Goal: Transaction & Acquisition: Purchase product/service

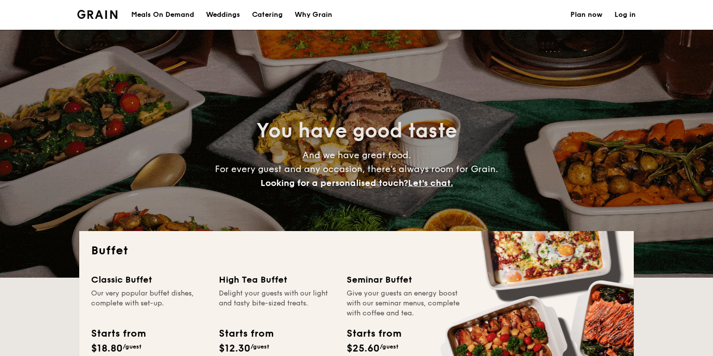
select select
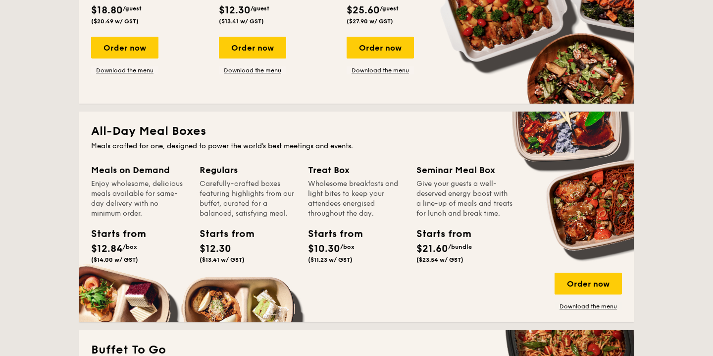
scroll to position [366, 0]
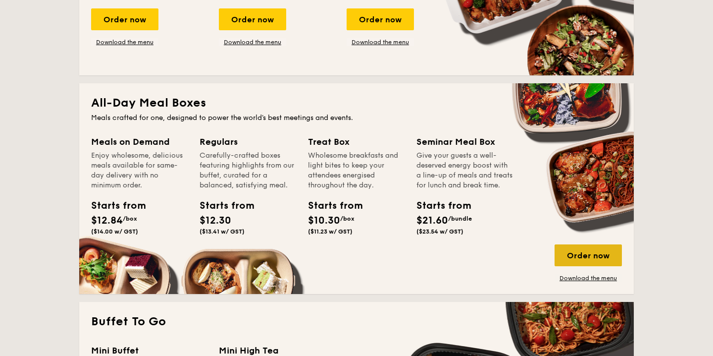
click at [595, 256] on div "Order now" at bounding box center [588, 255] width 67 height 22
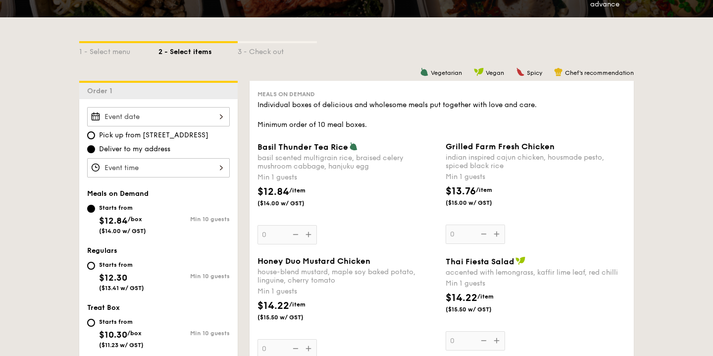
scroll to position [201, 0]
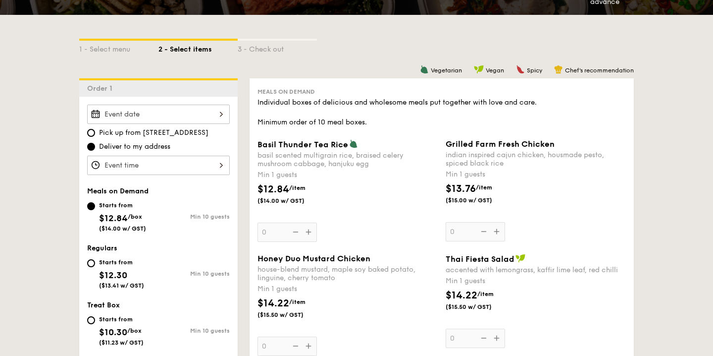
click at [169, 108] on div at bounding box center [158, 113] width 143 height 19
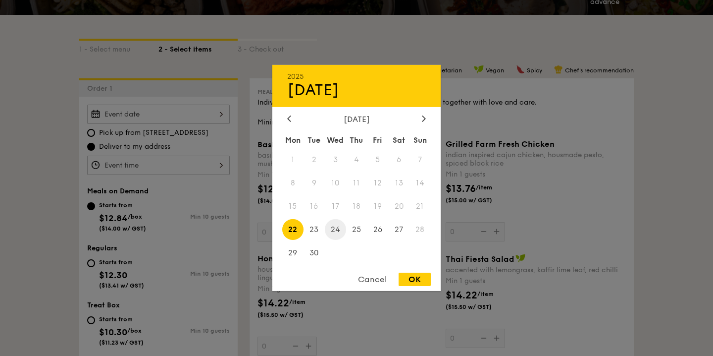
click at [341, 228] on span "24" at bounding box center [335, 228] width 21 height 21
click at [420, 278] on div "OK" at bounding box center [415, 278] width 32 height 13
type input "[DATE]"
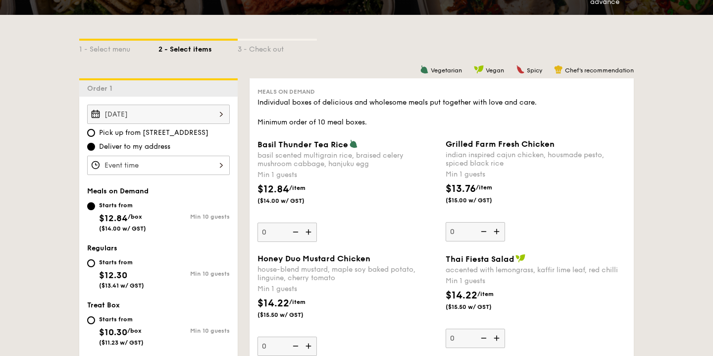
click at [166, 160] on div at bounding box center [158, 164] width 143 height 19
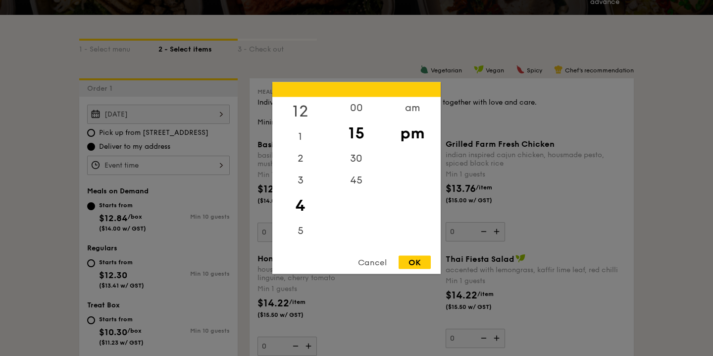
click at [301, 106] on div "12" at bounding box center [300, 111] width 56 height 29
click at [356, 186] on div "45" at bounding box center [356, 183] width 56 height 29
click at [426, 261] on div "OK" at bounding box center [415, 262] width 32 height 13
type input "12:45PM"
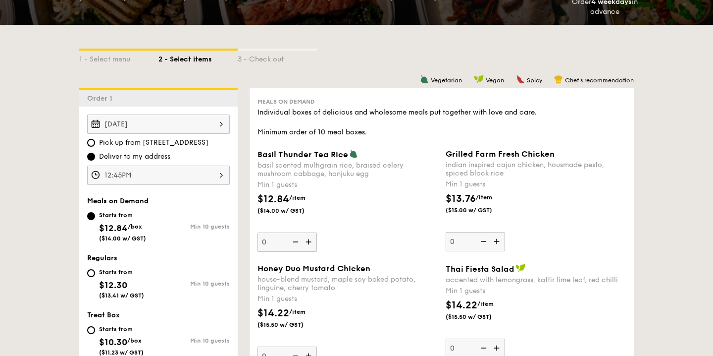
scroll to position [210, 0]
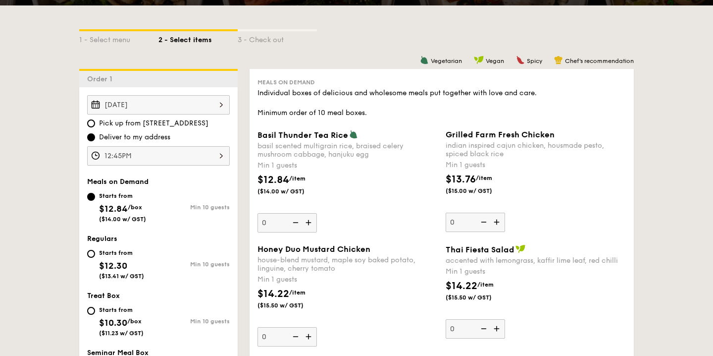
click at [95, 254] on div "Starts from $12.30 ($13.41 w/ GST)" at bounding box center [122, 263] width 71 height 33
click at [95, 254] on input "Starts from $12.30 ($13.41 w/ GST) Min 10 guests" at bounding box center [91, 254] width 8 height 8
radio input "true"
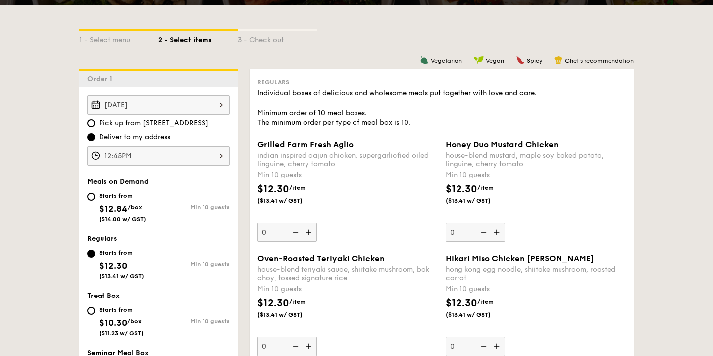
scroll to position [239, 0]
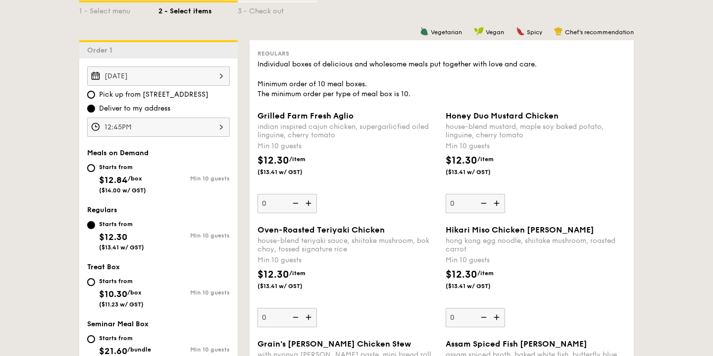
click at [266, 205] on input "0" at bounding box center [286, 203] width 59 height 19
click at [264, 203] on input "0" at bounding box center [286, 203] width 59 height 19
type input "25"
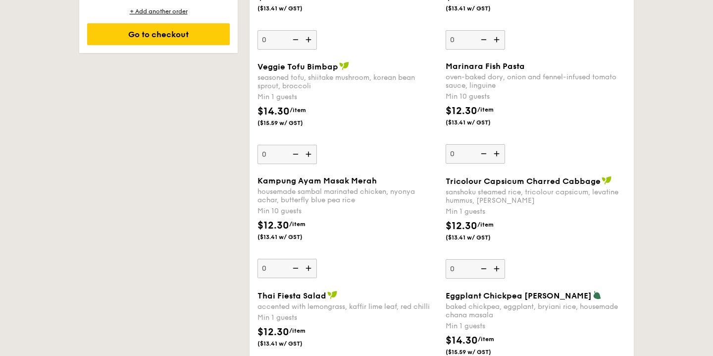
scroll to position [765, 0]
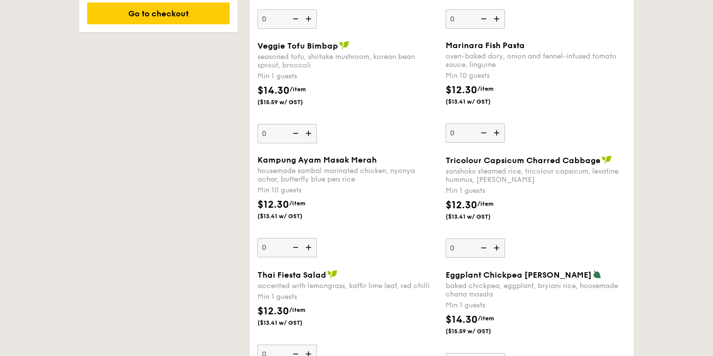
type input "25"
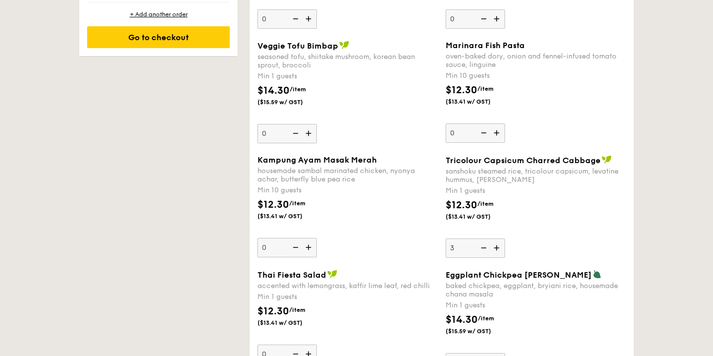
type input "3"
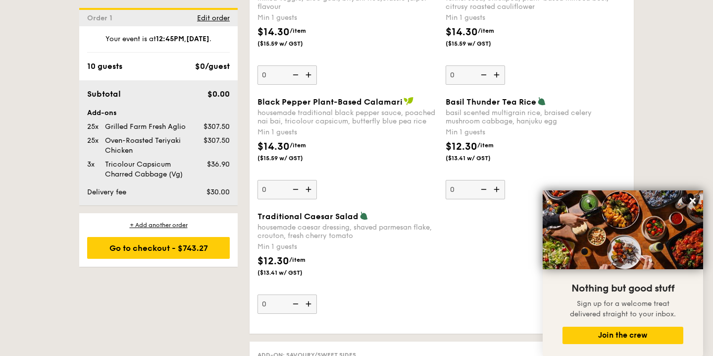
scroll to position [1168, 0]
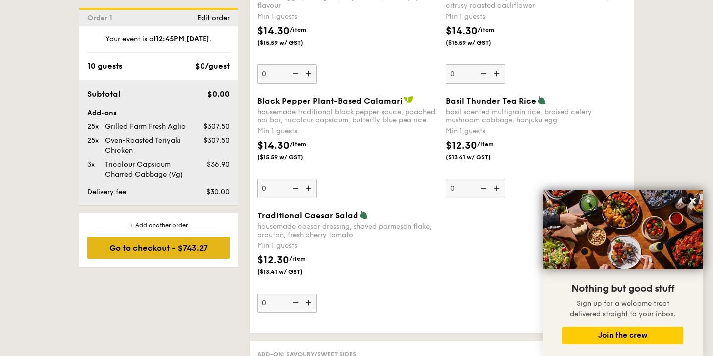
click at [192, 248] on div "Go to checkout - $743.27" at bounding box center [158, 248] width 143 height 22
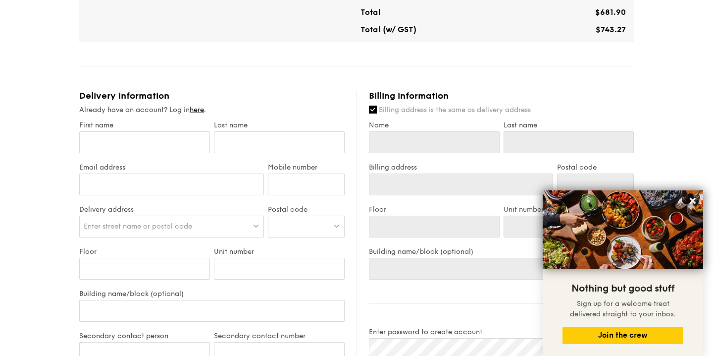
scroll to position [343, 0]
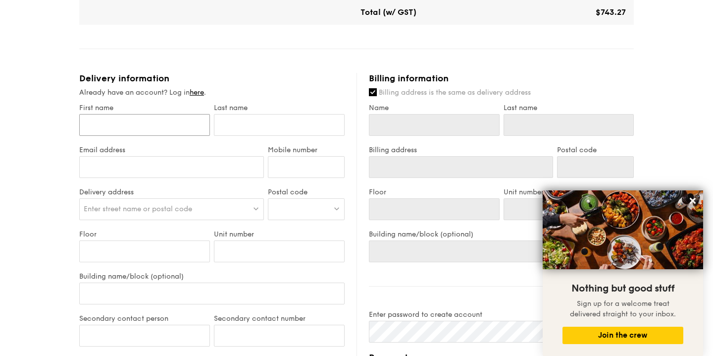
type input "T"
type input "Th"
type input "Tha"
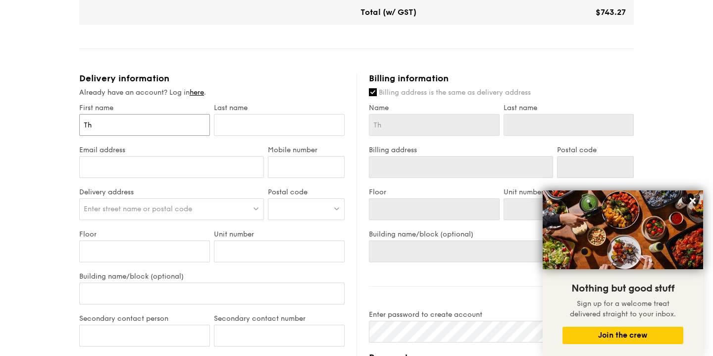
type input "Tha"
type input "[MEDICAL_DATA]"
type input "Thami"
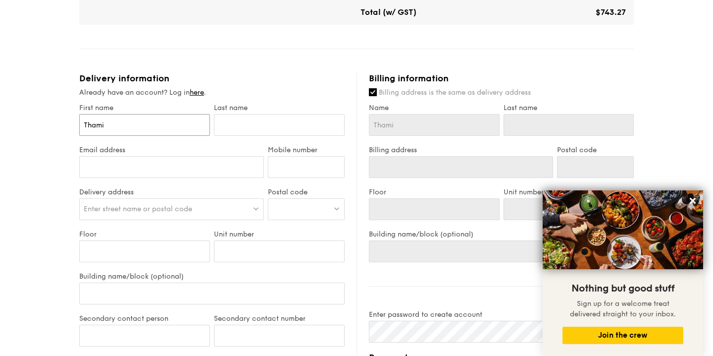
type input "Thamil"
type input "S"
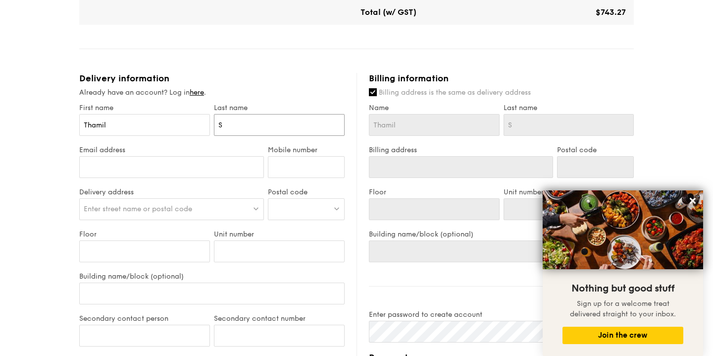
type input "Se"
type input "Sen"
type input "Sent"
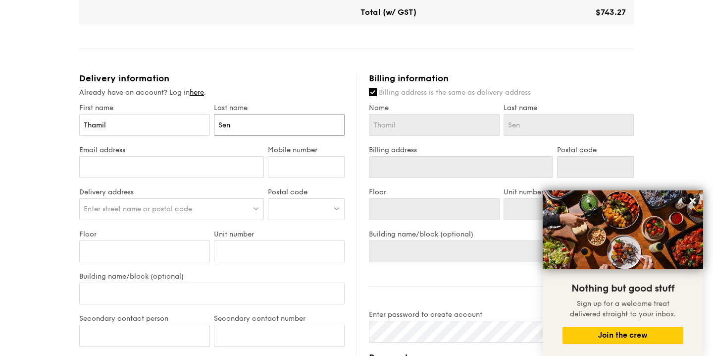
type input "Sent"
type input "Senth"
type input "Senthi"
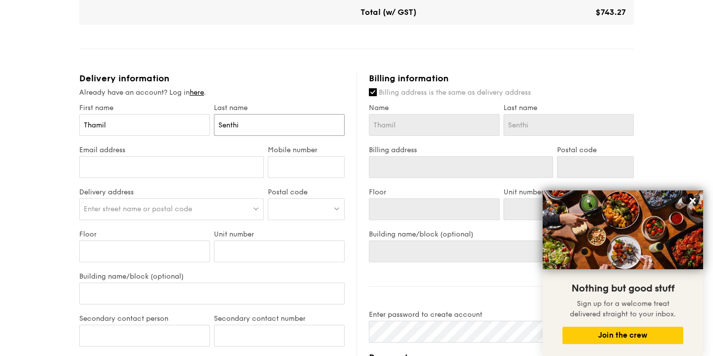
type input "[PERSON_NAME]"
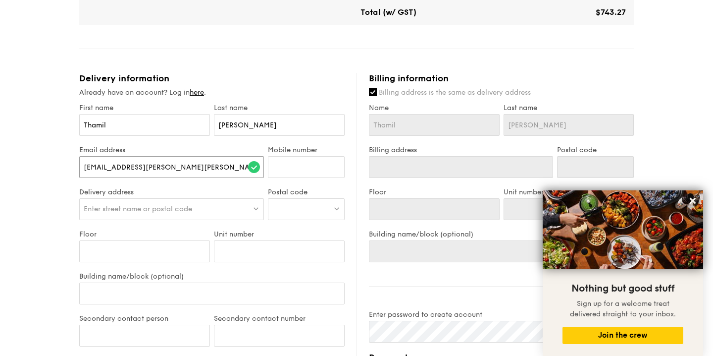
type input "[EMAIL_ADDRESS][PERSON_NAME][PERSON_NAME][DOMAIN_NAME]"
click at [317, 163] on input "Mobile number" at bounding box center [306, 167] width 77 height 22
type input "96548749"
click at [197, 211] on div "Enter street name or postal code" at bounding box center [171, 209] width 185 height 22
paste input "529906"
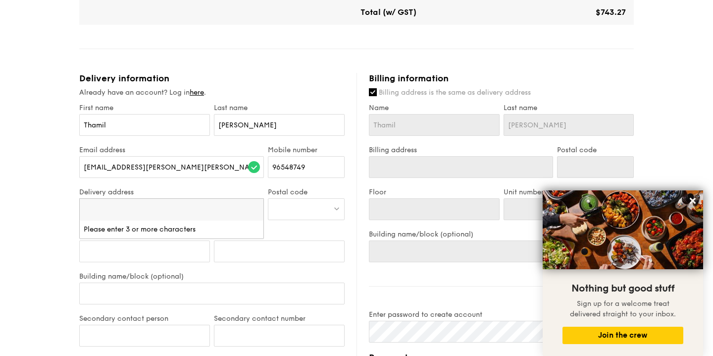
type input "529906"
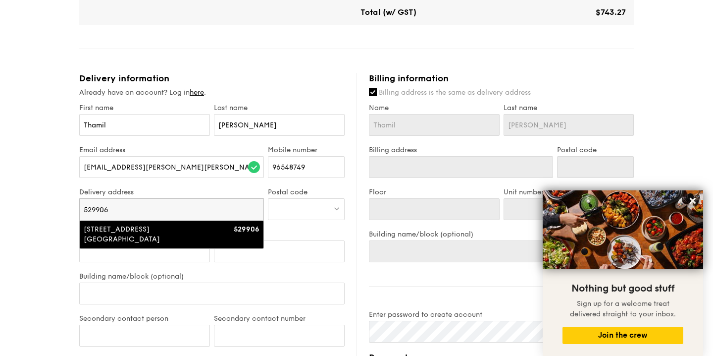
click at [203, 240] on div "[STREET_ADDRESS][GEOGRAPHIC_DATA]" at bounding box center [150, 234] width 132 height 20
type input "[GEOGRAPHIC_DATA], [STREET_ADDRESS]"
type input "529906"
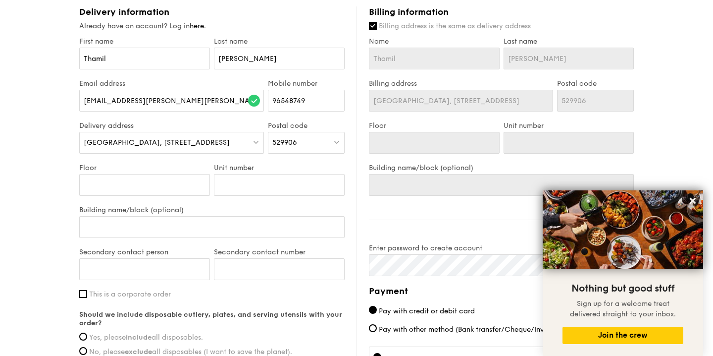
scroll to position [410, 0]
type input "L"
type input "Le"
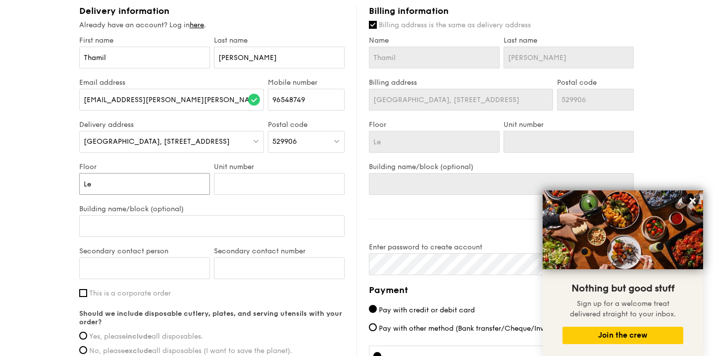
type input "Lev"
type input "Leve"
type input "Level"
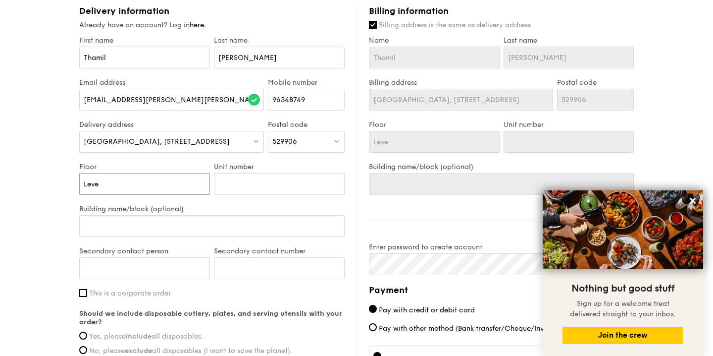
type input "Level"
type input "Level 2"
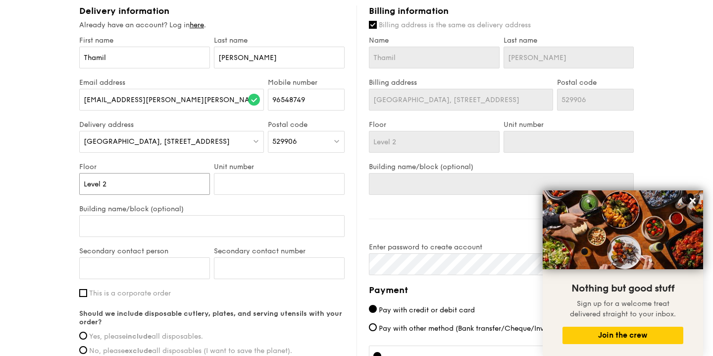
type input "Level 2"
type input "Level 2 ,"
type input "Level 2"
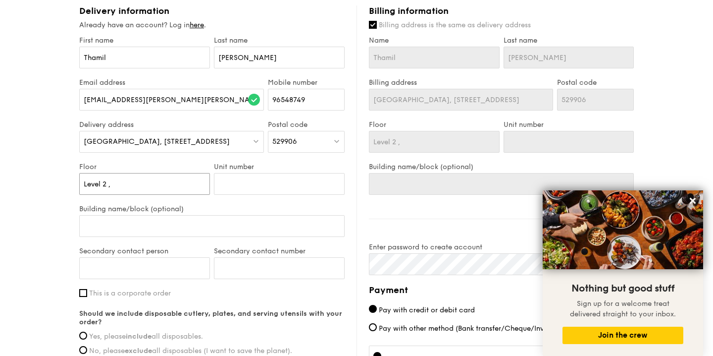
type input "Level 2"
type input "Level"
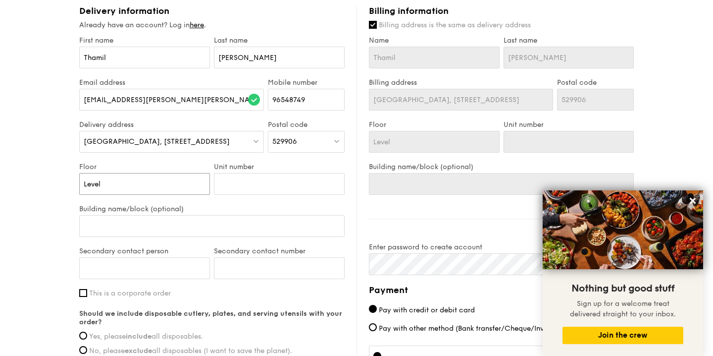
type input "Level 3"
type input "Level 3,"
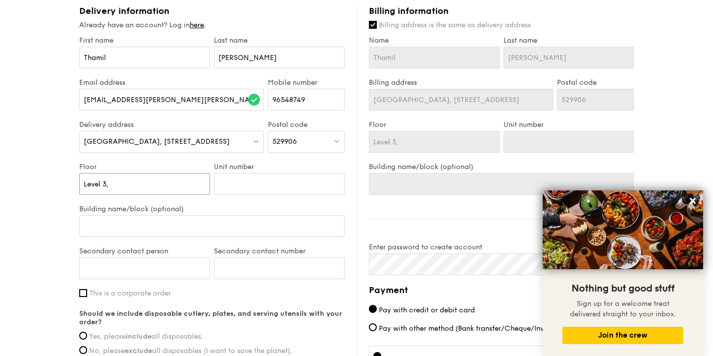
type input "Level 3,"
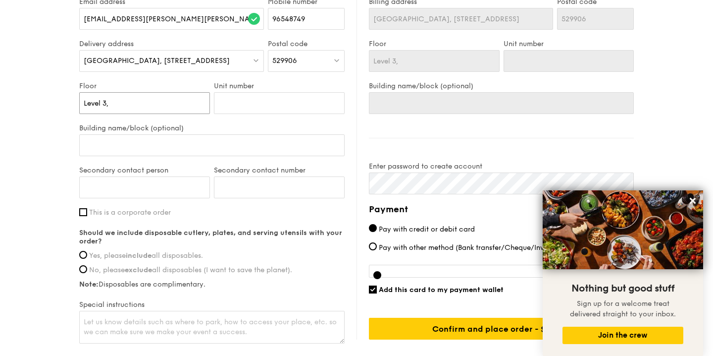
scroll to position [493, 0]
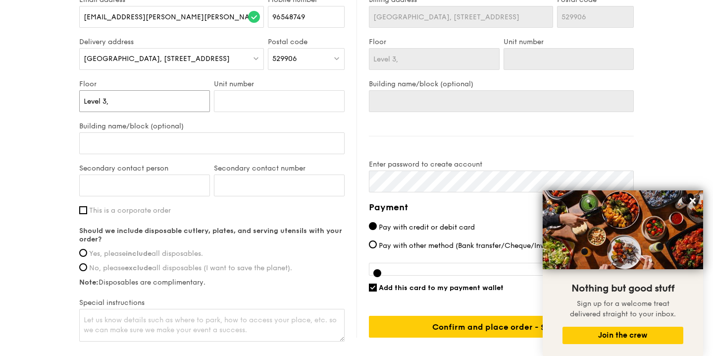
type input "Level 3,"
click at [86, 205] on div "Secondary contact person" at bounding box center [144, 185] width 135 height 42
click at [85, 207] on input "This is a corporate order" at bounding box center [83, 210] width 8 height 8
checkbox input "true"
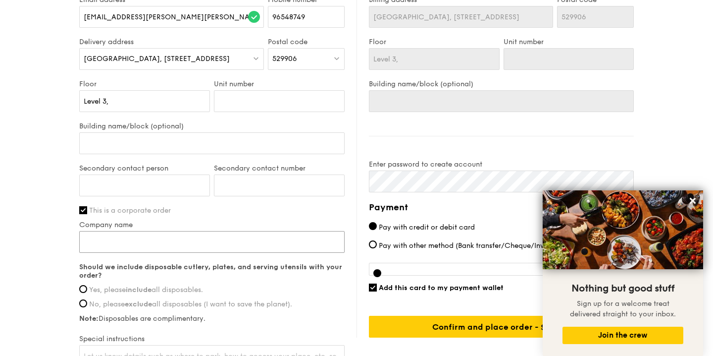
paste input "Stryker Singapore Pte. Ltd."
type input "Stryker Singapore Pte. Ltd."
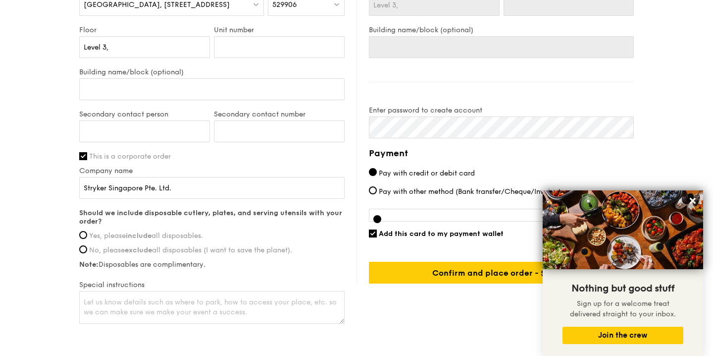
scroll to position [553, 0]
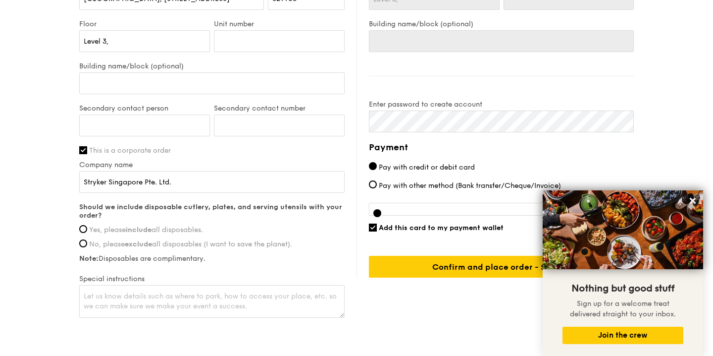
click at [155, 226] on span "Yes, please include all disposables." at bounding box center [146, 229] width 114 height 8
click at [87, 226] on input "Yes, please include all disposables." at bounding box center [83, 229] width 8 height 8
radio input "true"
click at [145, 293] on textarea at bounding box center [211, 301] width 265 height 33
click at [189, 293] on textarea at bounding box center [211, 301] width 265 height 33
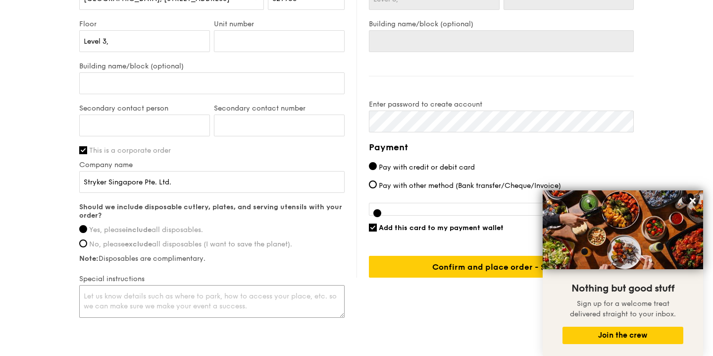
paste textarea "CGH Breast clinic tutorial room, [GEOGRAPHIC_DATA], Level 3 Clinic 3G"
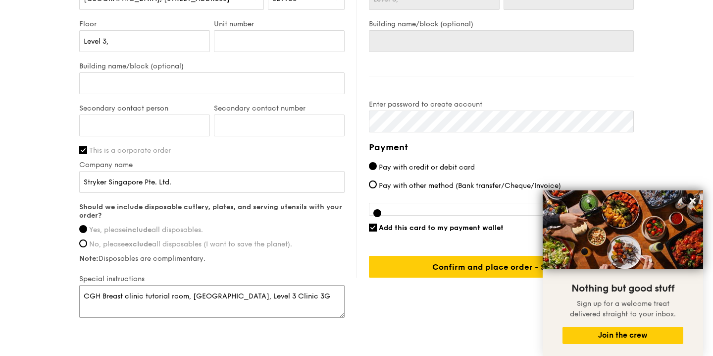
click at [87, 294] on textarea "CGH Breast clinic tutorial room, [GEOGRAPHIC_DATA], Level 3 Clinic 3G" at bounding box center [211, 301] width 265 height 33
type textarea "The exact location is: CGH Breast clinic tutorial room, [GEOGRAPHIC_DATA], Leve…"
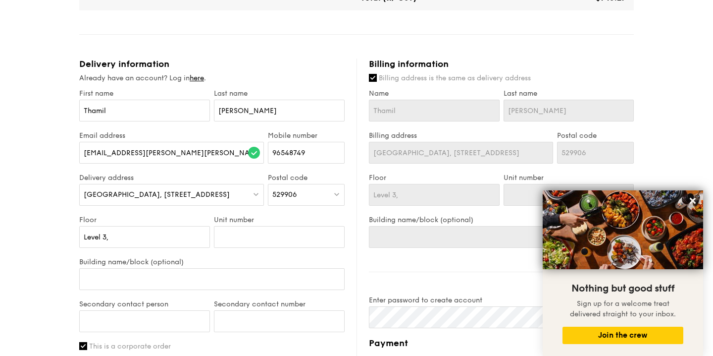
scroll to position [357, 0]
click at [376, 78] on input "Billing address is the same as delivery address" at bounding box center [373, 79] width 8 height 8
checkbox input "false"
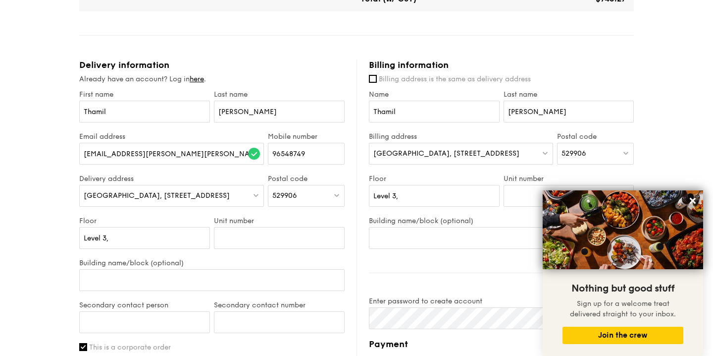
click at [428, 154] on span "[GEOGRAPHIC_DATA], [STREET_ADDRESS]" at bounding box center [446, 153] width 146 height 8
click at [428, 154] on input "search" at bounding box center [460, 154] width 183 height 22
paste input "[STREET_ADDRESS][PERSON_NAME]"
type input "[STREET_ADDRESS][PERSON_NAME]"
drag, startPoint x: 501, startPoint y: 153, endPoint x: 279, endPoint y: 151, distance: 222.3
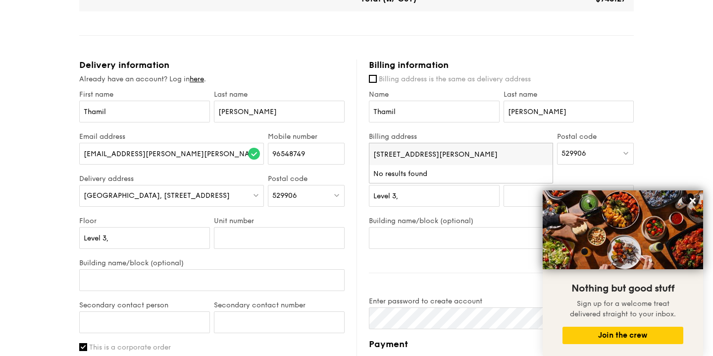
click at [279, 151] on div "Delivery information Already have an account? Log in here . First name [PERSON_…" at bounding box center [356, 287] width 555 height 457
click at [502, 154] on span "[GEOGRAPHIC_DATA], [STREET_ADDRESS]" at bounding box center [446, 153] width 146 height 8
click at [528, 154] on input "[STREET_ADDRESS][PERSON_NAME]" at bounding box center [460, 154] width 183 height 22
type input "[STREET_ADDRESS][PERSON_NAME]"
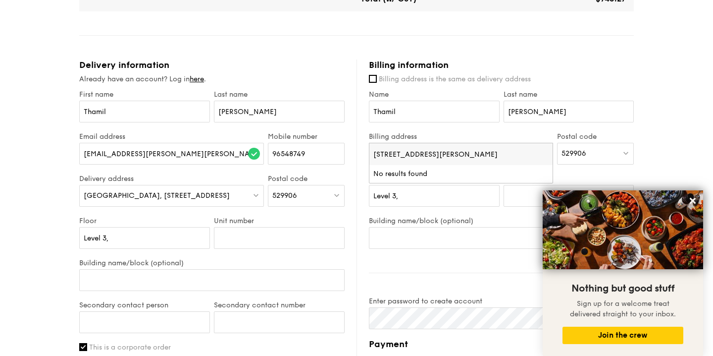
drag, startPoint x: 500, startPoint y: 154, endPoint x: 215, endPoint y: 153, distance: 284.7
click at [214, 153] on div "Delivery information Already have an account? Log in here . First name [PERSON_…" at bounding box center [356, 287] width 555 height 457
click at [468, 149] on span "[GEOGRAPHIC_DATA], [STREET_ADDRESS]" at bounding box center [446, 153] width 146 height 8
click at [471, 152] on input "[STREET_ADDRESS][PERSON_NAME]" at bounding box center [460, 154] width 183 height 22
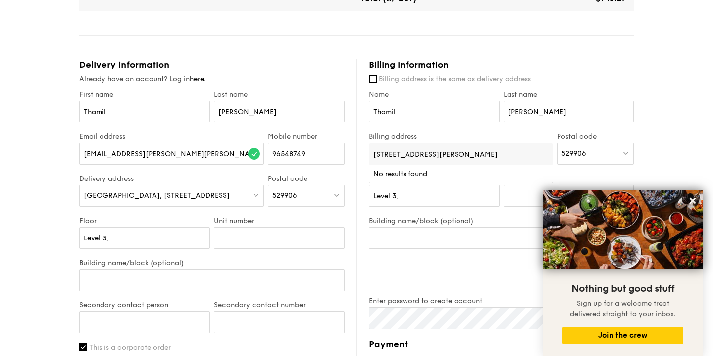
click at [471, 152] on input "[STREET_ADDRESS][PERSON_NAME]" at bounding box center [460, 154] width 183 height 22
click at [473, 152] on input "[STREET_ADDRESS][PERSON_NAME]" at bounding box center [460, 154] width 183 height 22
type input "049145"
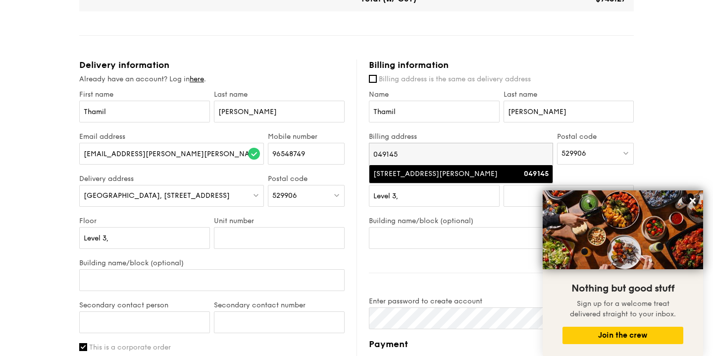
click at [532, 175] on strong "049145" at bounding box center [536, 173] width 25 height 8
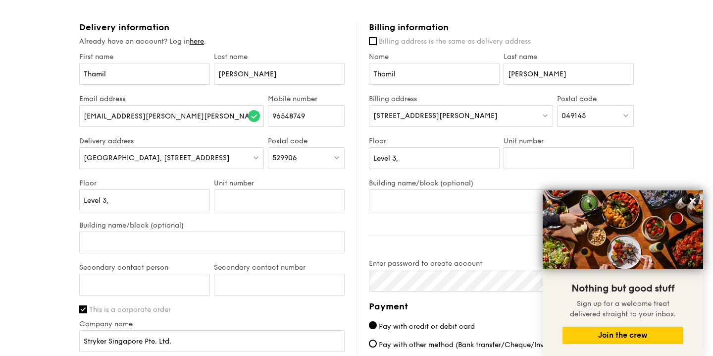
scroll to position [394, 0]
click at [451, 161] on input "Level 3," at bounding box center [434, 159] width 131 height 22
click at [564, 156] on input "Unit number" at bounding box center [569, 159] width 131 height 22
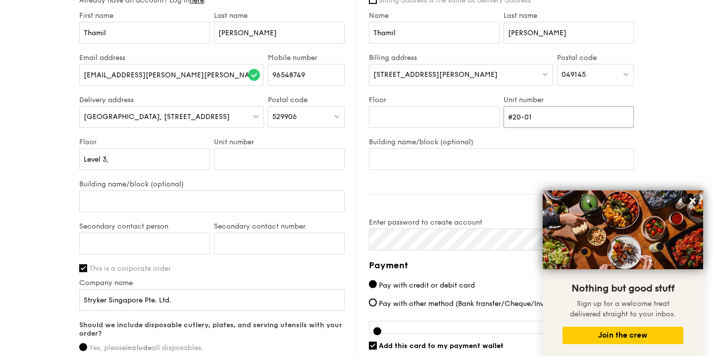
scroll to position [452, 0]
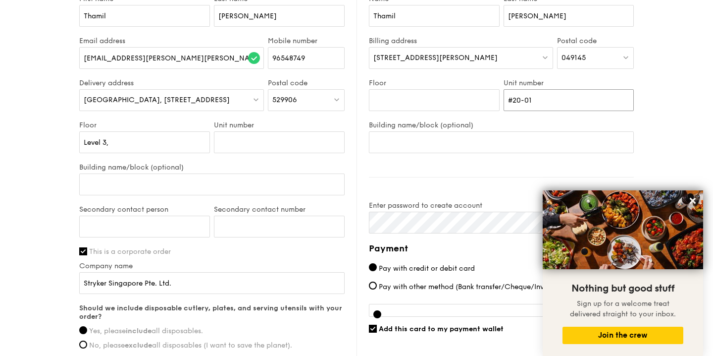
type input "#20-01"
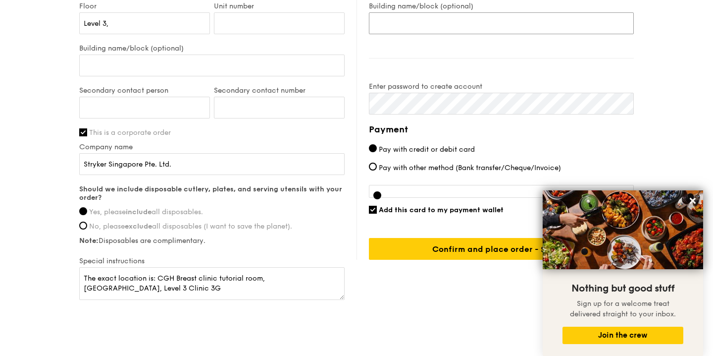
scroll to position [571, 0]
click at [458, 76] on div "Billing information Billing address is the same as delivery address Name [PERSO…" at bounding box center [495, 52] width 277 height 414
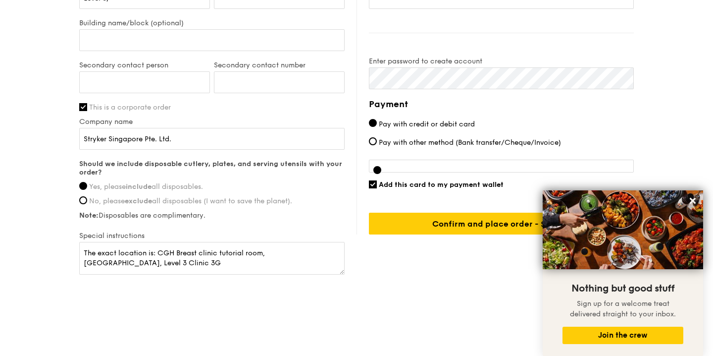
scroll to position [596, 0]
click at [693, 198] on icon at bounding box center [692, 200] width 9 height 9
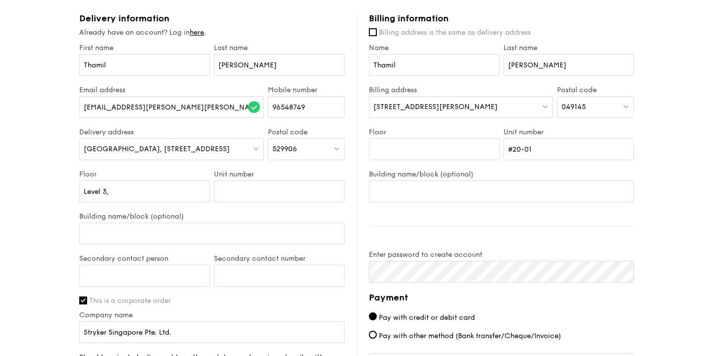
scroll to position [407, 0]
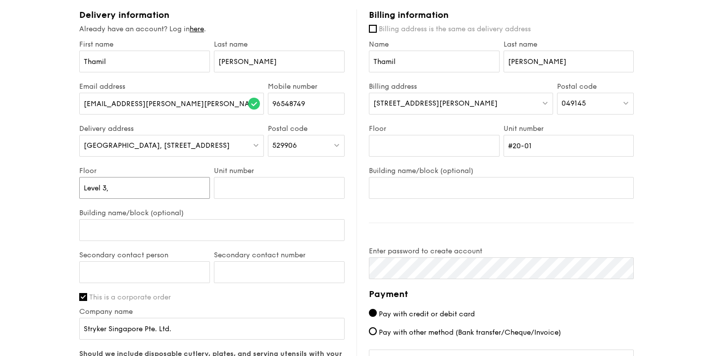
click at [144, 186] on input "Level 3," at bounding box center [144, 188] width 131 height 22
type input "Level 3"
click at [31, 167] on div "1 - Select menu 2 - Select items 3 - Check out Regulars Serving time: [DATE] 12…" at bounding box center [356, 49] width 713 height 912
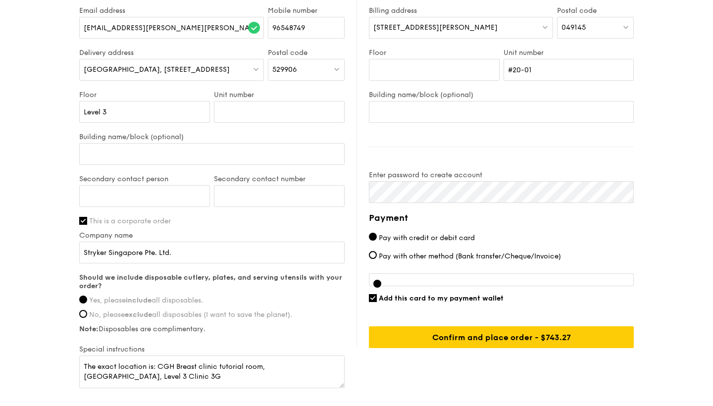
scroll to position [472, 0]
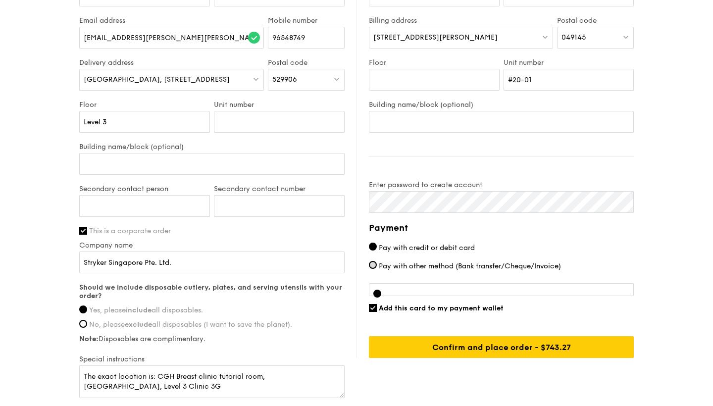
click at [373, 261] on input "Pay with other method (Bank transfer/Cheque/Invoice)" at bounding box center [373, 265] width 8 height 8
radio input "true"
click at [373, 246] on input "Pay with credit or debit card" at bounding box center [373, 247] width 8 height 8
radio input "true"
click at [395, 285] on div at bounding box center [501, 289] width 265 height 13
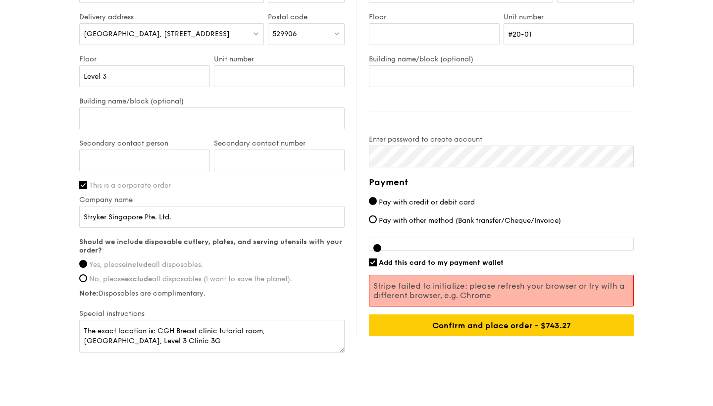
scroll to position [530, 0]
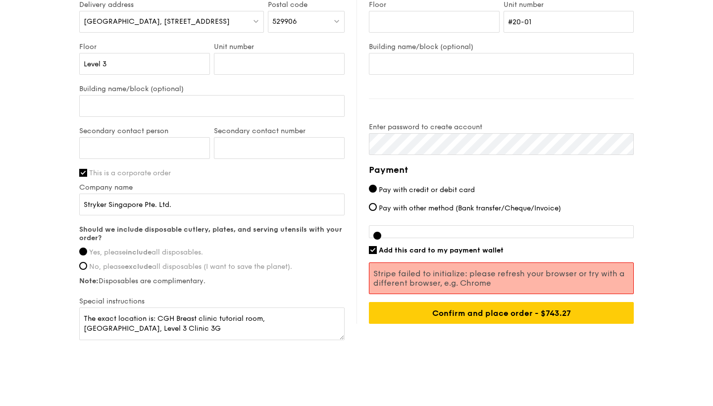
click at [159, 23] on span "[GEOGRAPHIC_DATA], [STREET_ADDRESS]" at bounding box center [157, 21] width 146 height 8
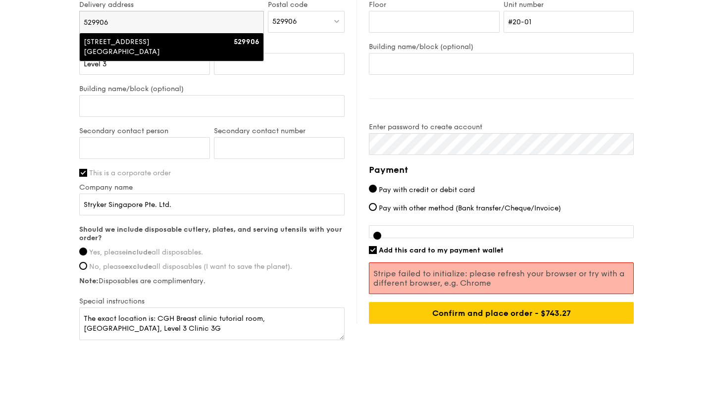
click at [105, 21] on input "529906" at bounding box center [172, 22] width 184 height 22
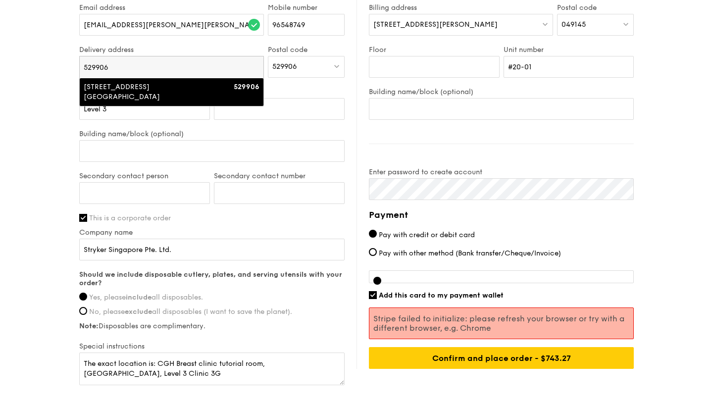
scroll to position [389, 0]
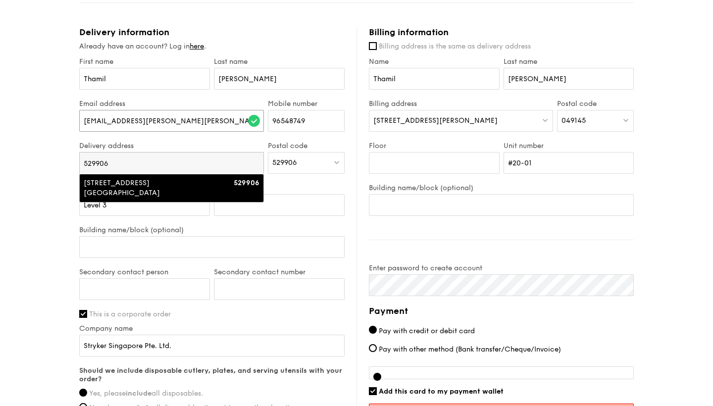
click at [143, 119] on input "[EMAIL_ADDRESS][PERSON_NAME][PERSON_NAME][DOMAIN_NAME]" at bounding box center [171, 121] width 185 height 22
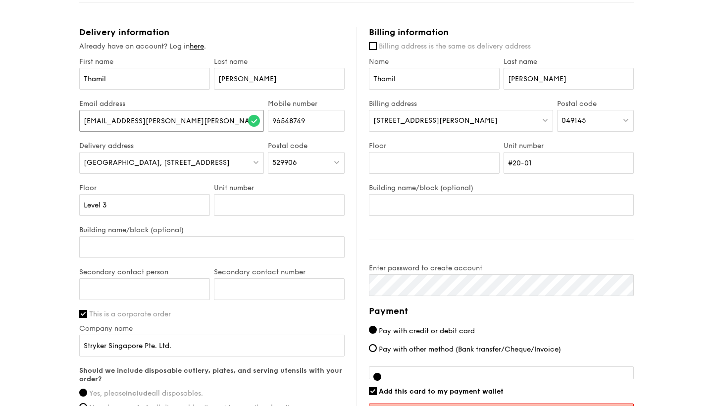
click at [143, 119] on input "[EMAIL_ADDRESS][PERSON_NAME][PERSON_NAME][DOMAIN_NAME]" at bounding box center [171, 121] width 185 height 22
click at [296, 120] on input "96548749" at bounding box center [306, 121] width 77 height 22
click at [239, 80] on input "[PERSON_NAME]" at bounding box center [279, 79] width 131 height 22
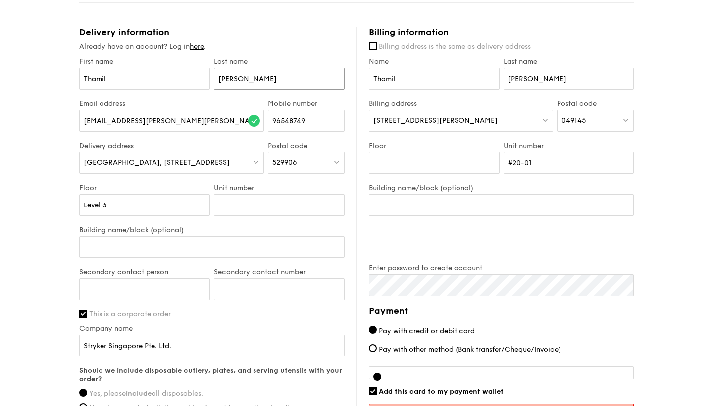
click at [239, 80] on input "[PERSON_NAME]" at bounding box center [279, 79] width 131 height 22
click at [125, 84] on input "Thamil" at bounding box center [144, 79] width 131 height 22
click at [415, 117] on span "[STREET_ADDRESS][PERSON_NAME]" at bounding box center [435, 120] width 124 height 8
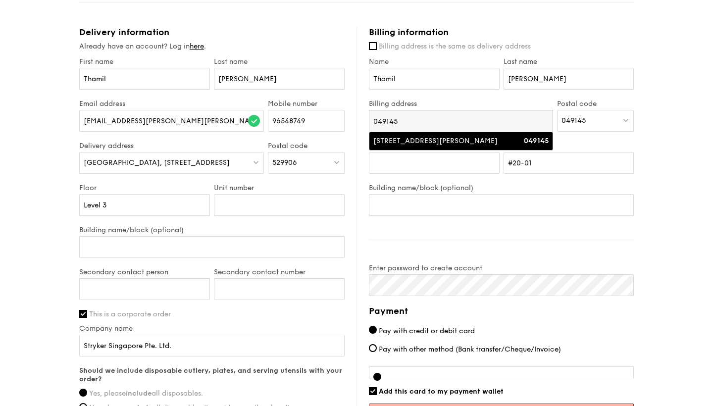
click at [376, 127] on input "049145" at bounding box center [460, 121] width 183 height 22
click at [377, 127] on input "049145" at bounding box center [460, 121] width 183 height 22
click at [535, 162] on input "#20-01" at bounding box center [569, 163] width 131 height 22
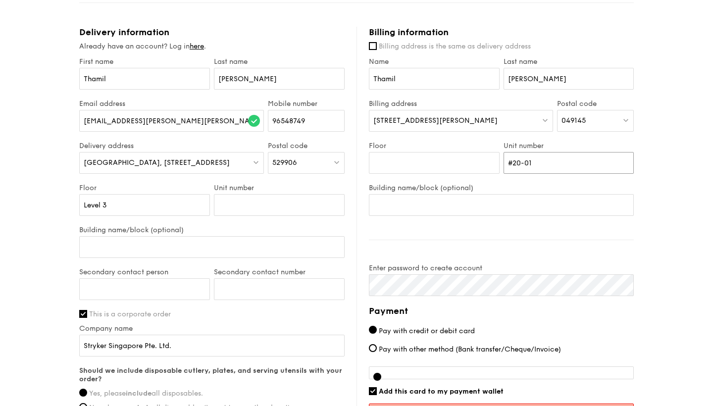
click at [535, 162] on input "#20-01" at bounding box center [569, 163] width 131 height 22
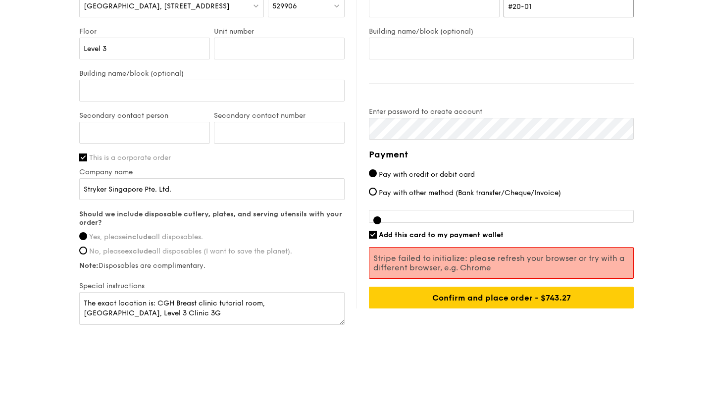
scroll to position [546, 0]
click at [151, 195] on input "Stryker Singapore Pte. Ltd." at bounding box center [211, 189] width 265 height 22
click at [165, 305] on textarea "The exact location is: CGH Breast clinic tutorial room, [GEOGRAPHIC_DATA], Leve…" at bounding box center [211, 308] width 265 height 33
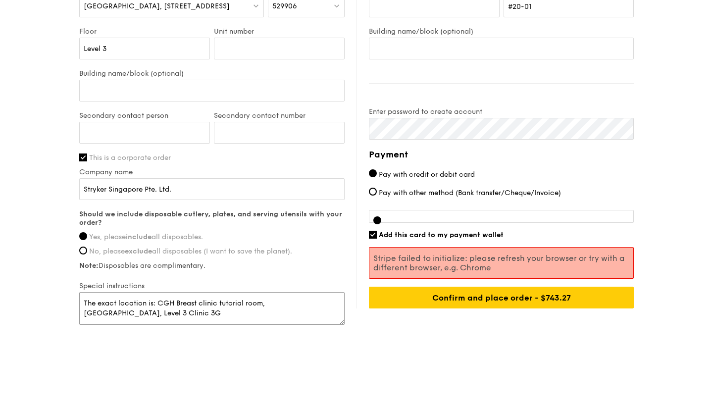
click at [165, 305] on textarea "The exact location is: CGH Breast clinic tutorial room, [GEOGRAPHIC_DATA], Leve…" at bounding box center [211, 308] width 265 height 33
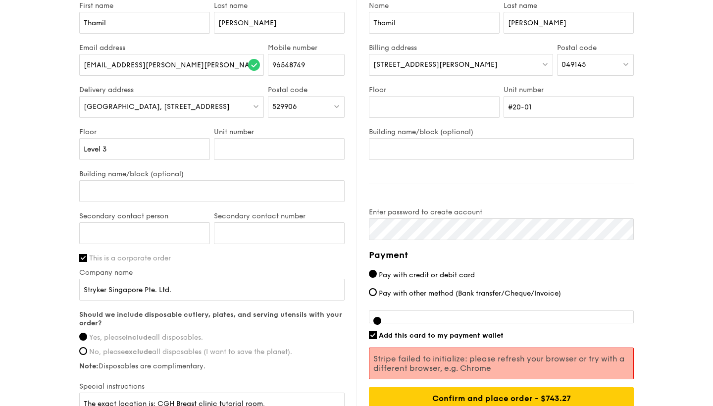
scroll to position [294, 0]
